Goal: Check status: Check status

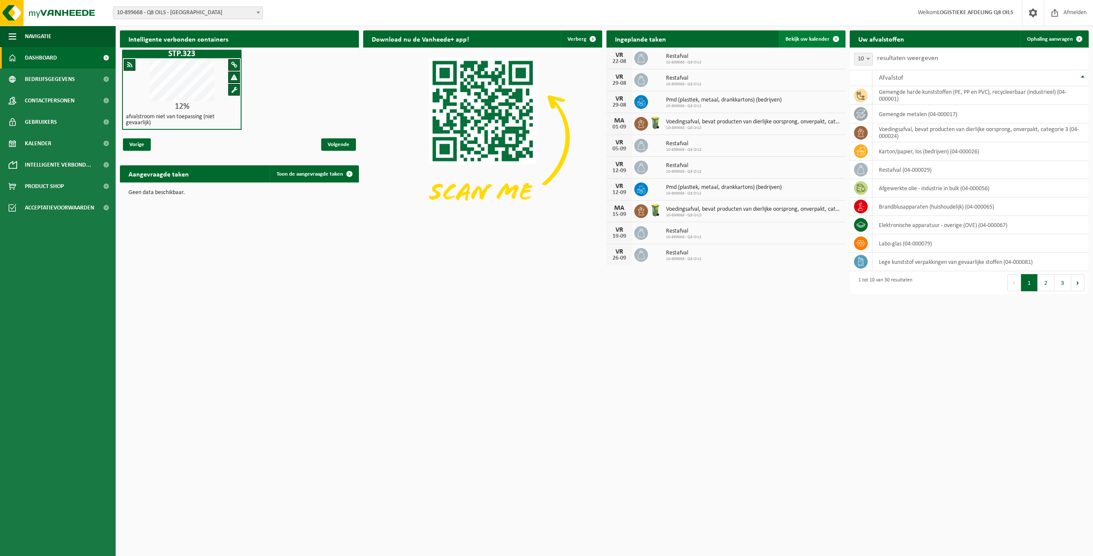
click at [803, 37] on span "Bekijk uw kalender" at bounding box center [807, 39] width 44 height 6
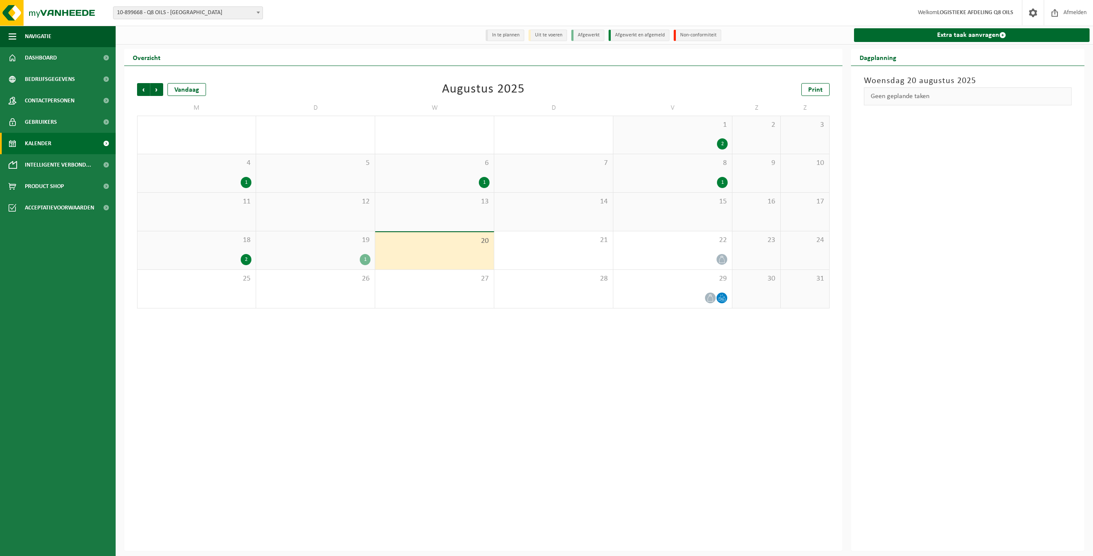
click at [723, 181] on div "1" at bounding box center [722, 182] width 11 height 11
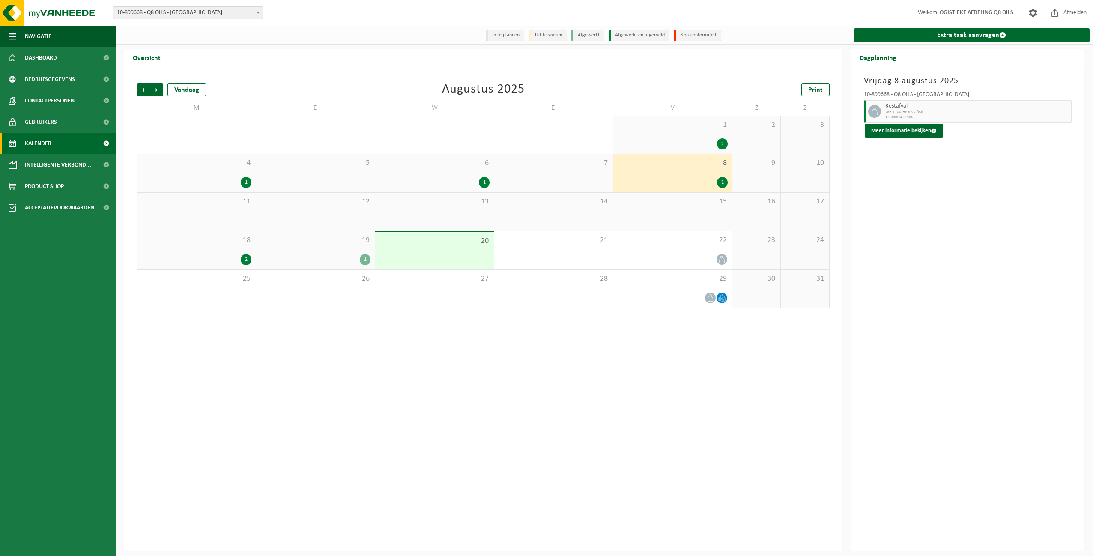
click at [485, 184] on div "1" at bounding box center [484, 182] width 11 height 11
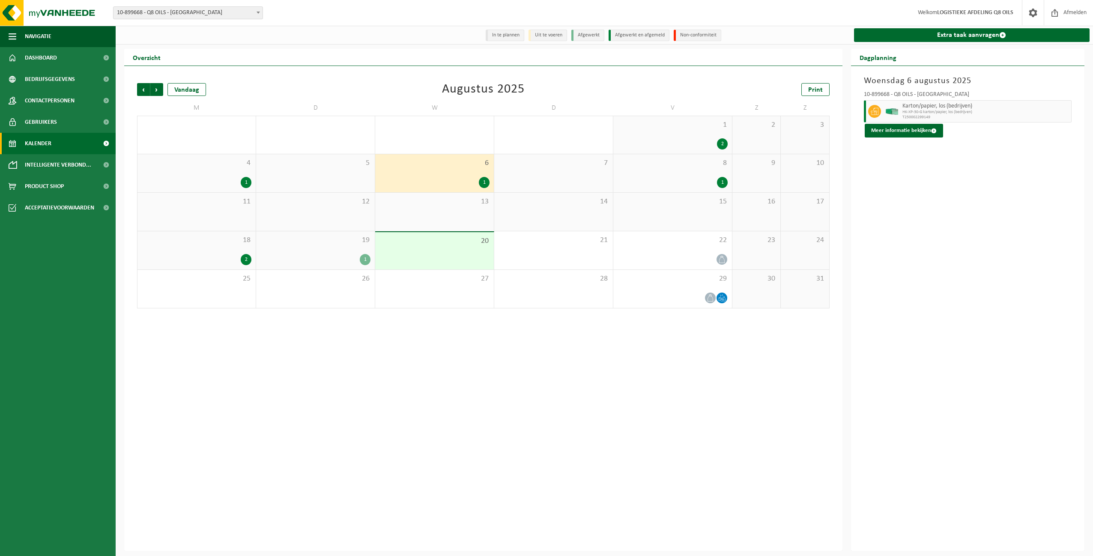
click at [247, 260] on div "2" at bounding box center [246, 259] width 11 height 11
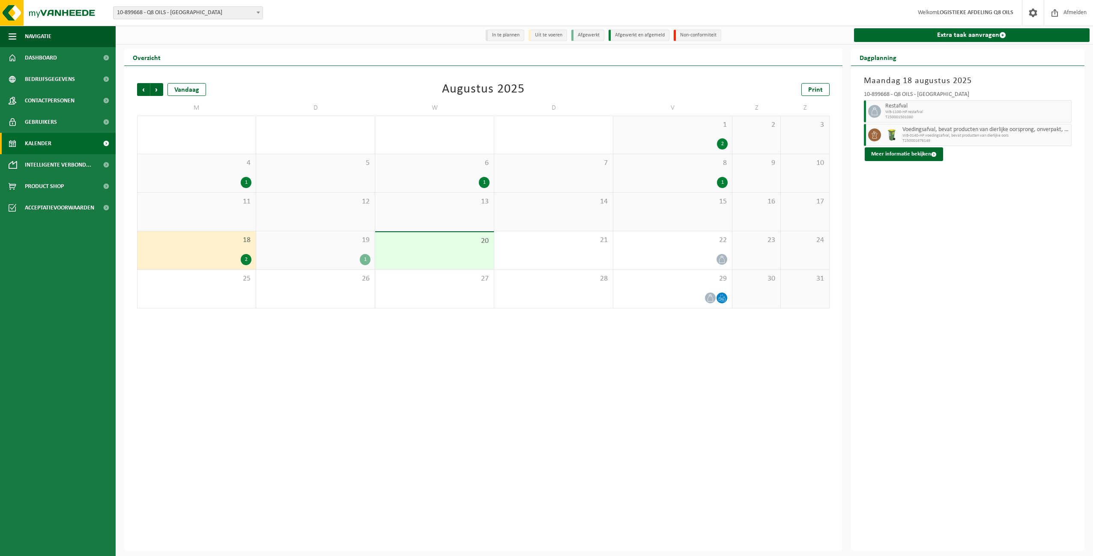
click at [367, 262] on div "1" at bounding box center [365, 259] width 11 height 11
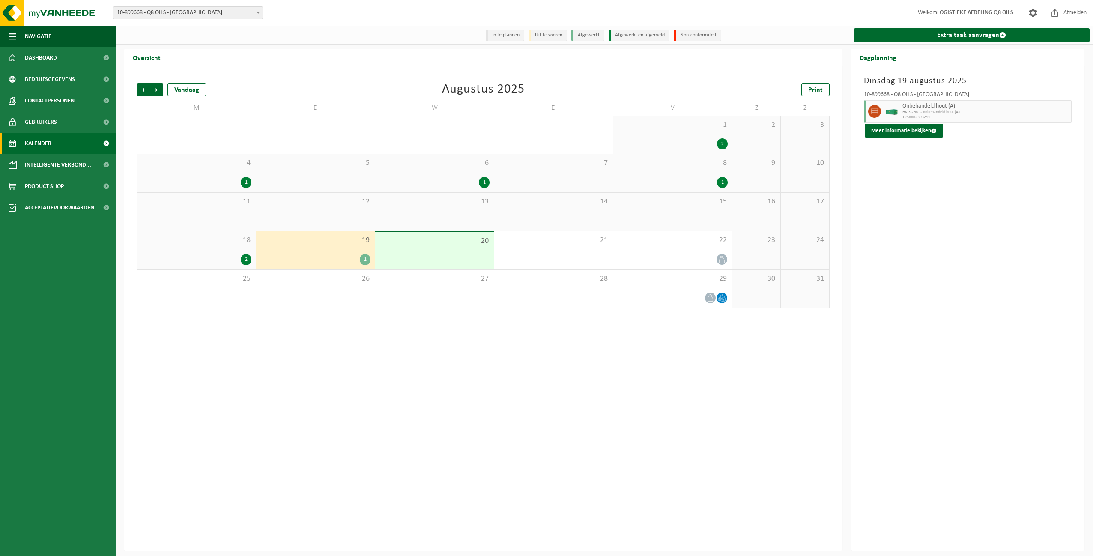
click at [540, 357] on div "Vorige Volgende Vandaag Augustus 2025 Print M D W D V Z Z 28 1 29 30 1 31 1 2 2…" at bounding box center [483, 308] width 718 height 485
drag, startPoint x: 455, startPoint y: 354, endPoint x: 479, endPoint y: 343, distance: 26.0
click at [456, 354] on div "Vorige Volgende Vandaag Augustus 2025 Print M D W D V Z Z 28 1 29 30 1 31 1 2 2…" at bounding box center [483, 308] width 718 height 485
click at [722, 298] on icon at bounding box center [721, 297] width 7 height 7
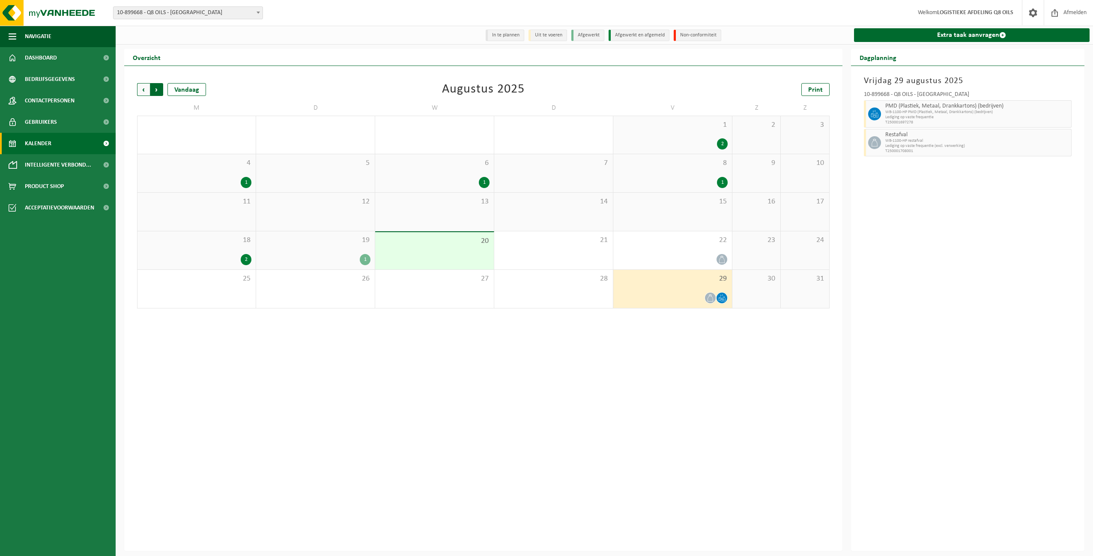
click at [143, 92] on span "Vorige" at bounding box center [143, 89] width 13 height 13
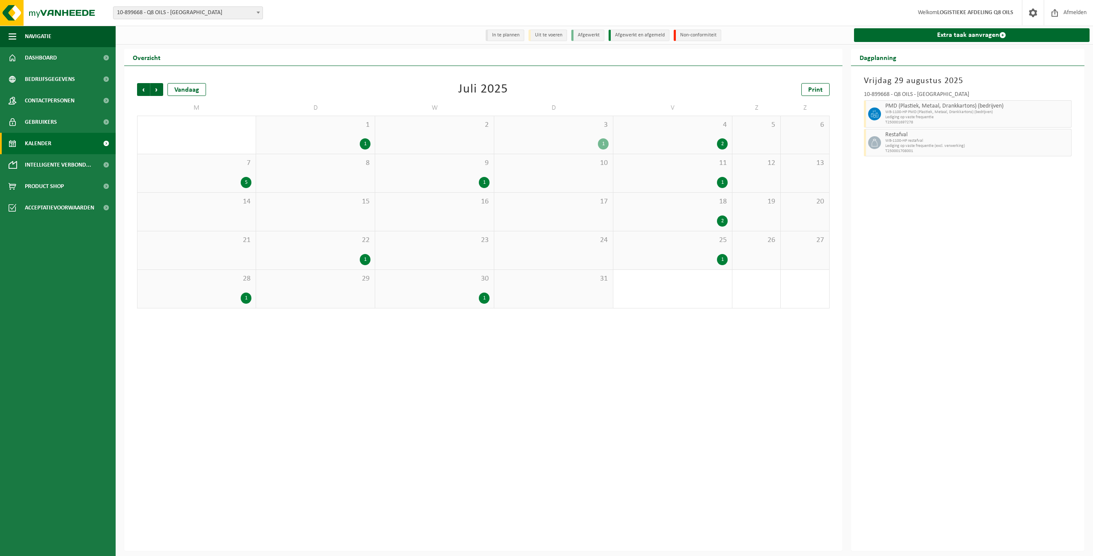
click at [483, 297] on div "1" at bounding box center [484, 297] width 11 height 11
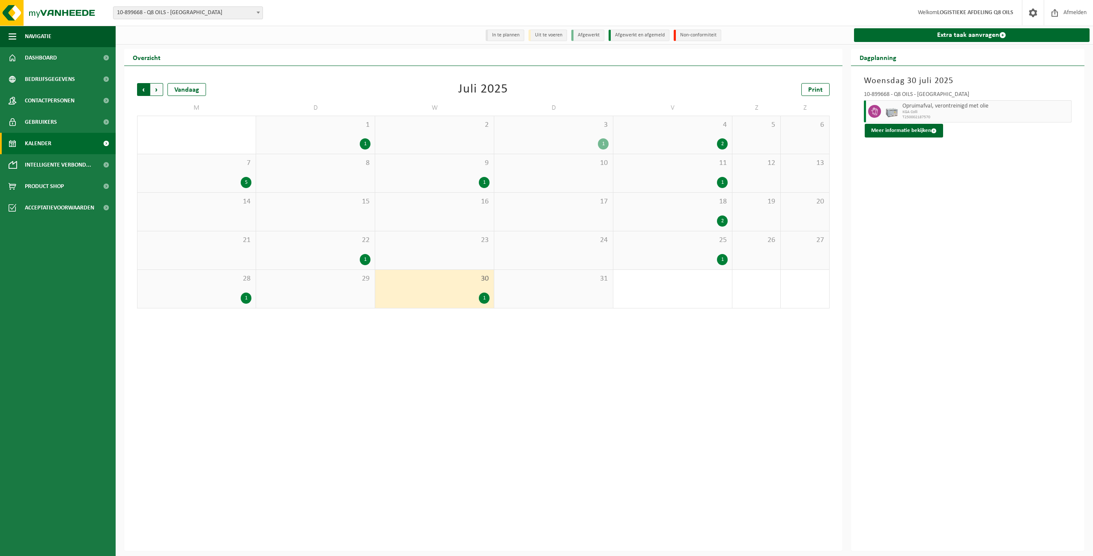
click at [157, 92] on span "Volgende" at bounding box center [156, 89] width 13 height 13
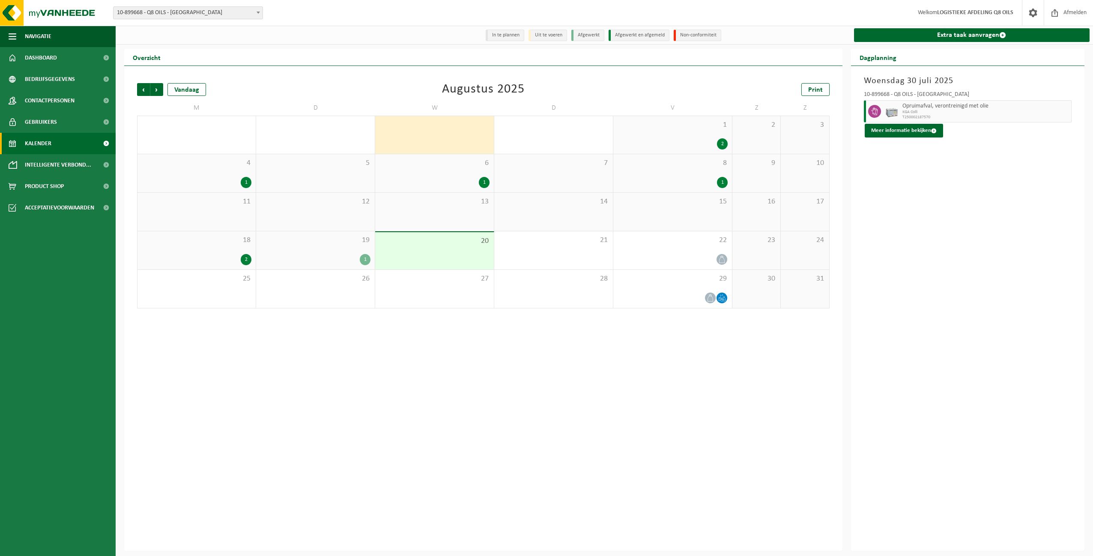
click at [724, 182] on div "1" at bounding box center [722, 182] width 11 height 11
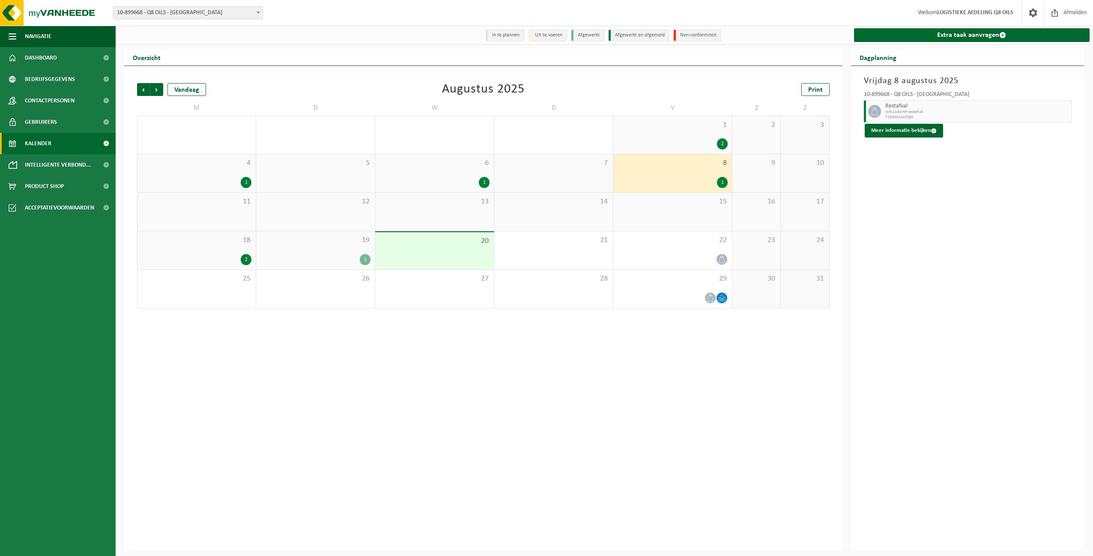
click at [381, 380] on div "Vorige Volgende Vandaag Augustus 2025 Print M D W D V Z Z 28 1 29 30 1 31 1 2 2…" at bounding box center [483, 308] width 718 height 485
click at [12, 36] on span "button" at bounding box center [13, 36] width 8 height 21
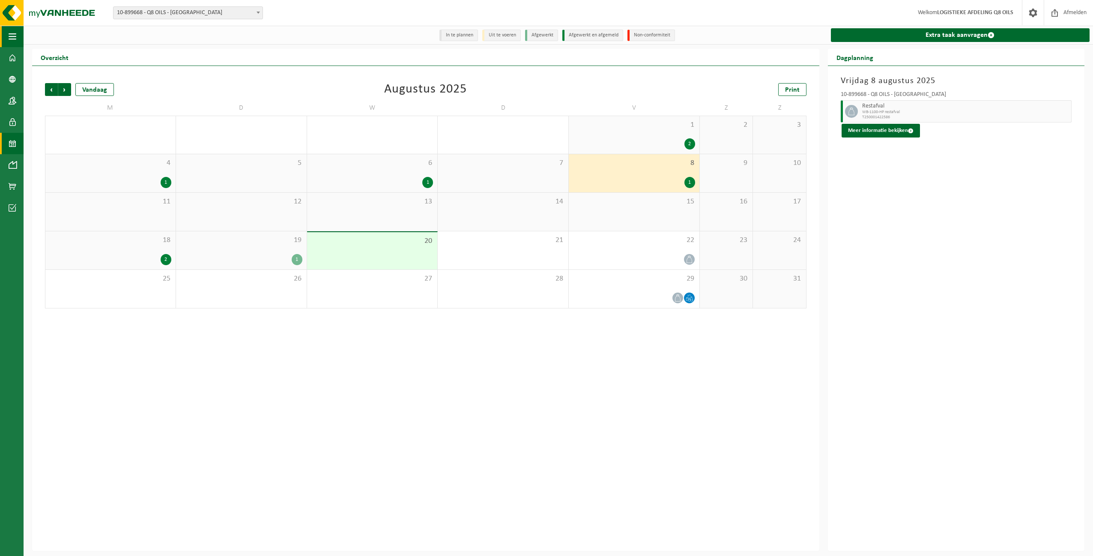
click at [12, 36] on span "button" at bounding box center [13, 36] width 8 height 21
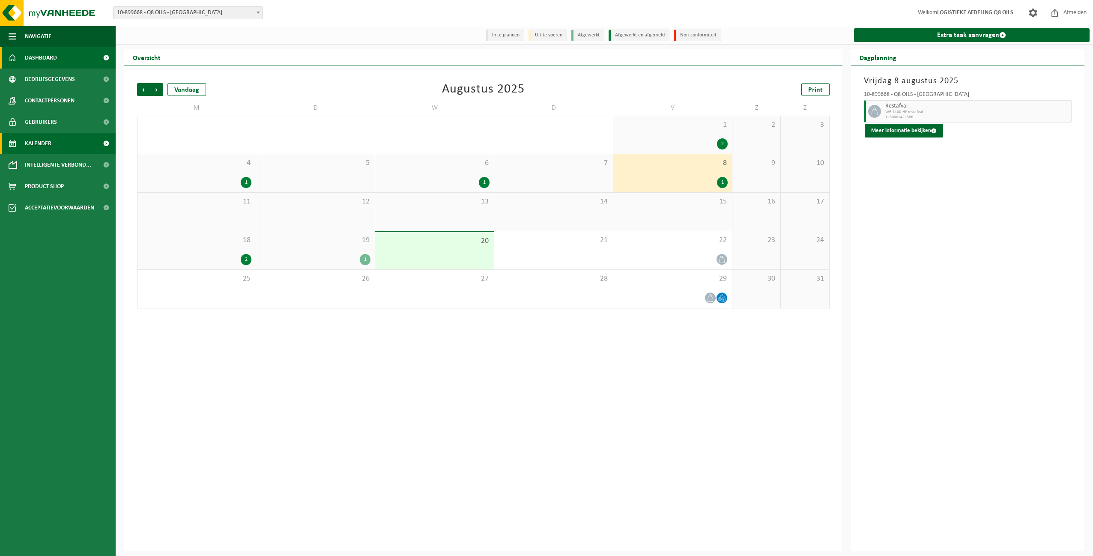
click at [58, 58] on link "Dashboard" at bounding box center [58, 57] width 116 height 21
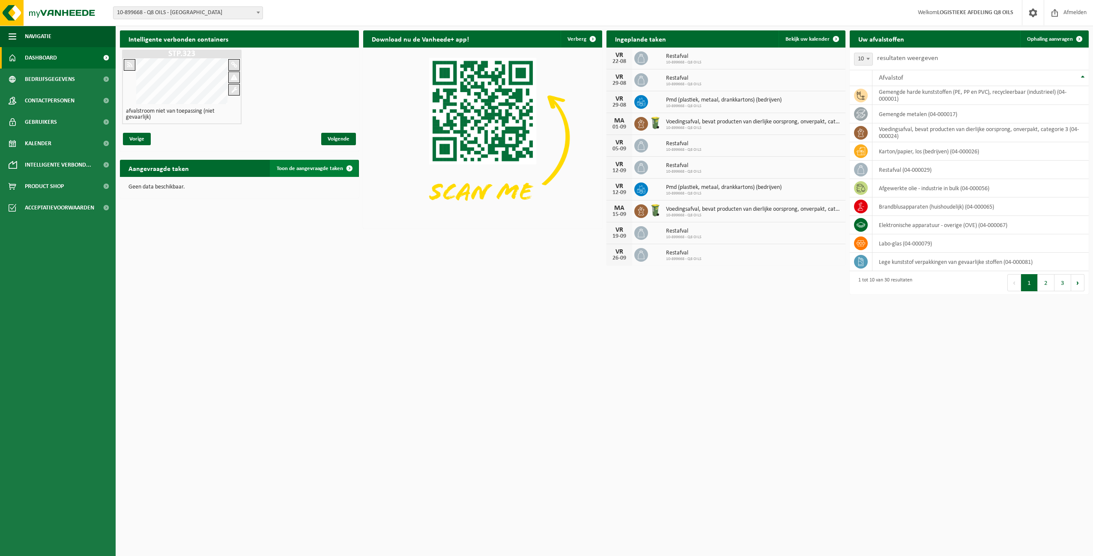
click at [310, 169] on span "Toon de aangevraagde taken" at bounding box center [310, 169] width 66 height 6
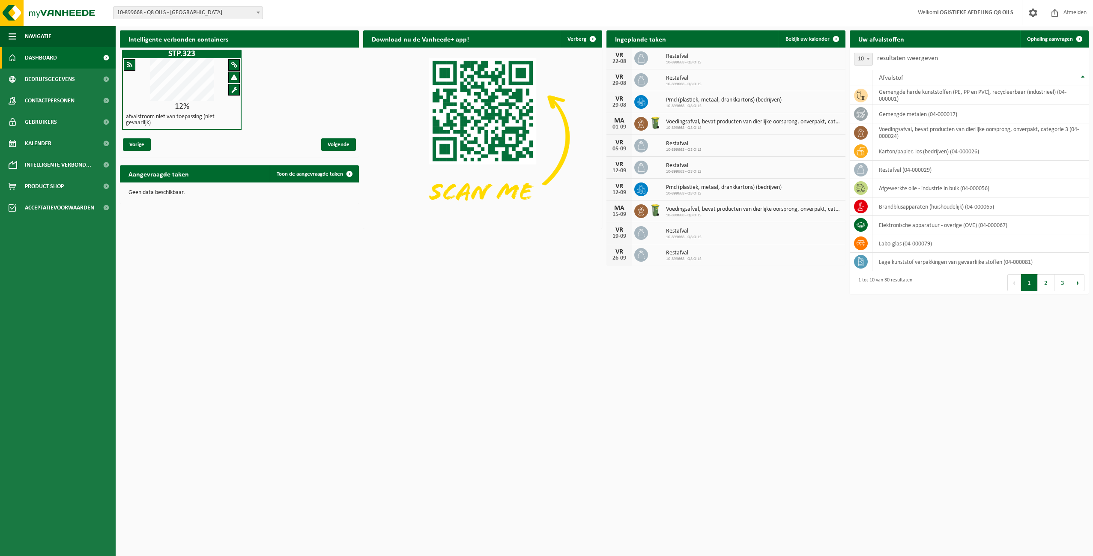
click at [381, 176] on img at bounding box center [482, 137] width 239 height 179
